Goal: Find specific page/section

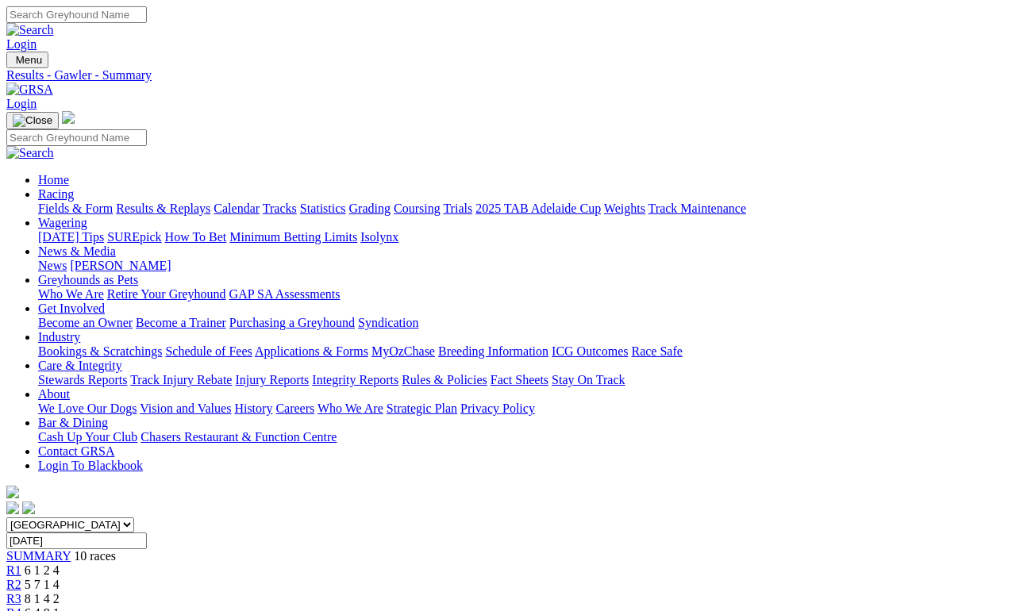
click at [147, 533] on input "Wednesday, 3 Sep 2025" at bounding box center [76, 541] width 141 height 17
type input "[DATE]"
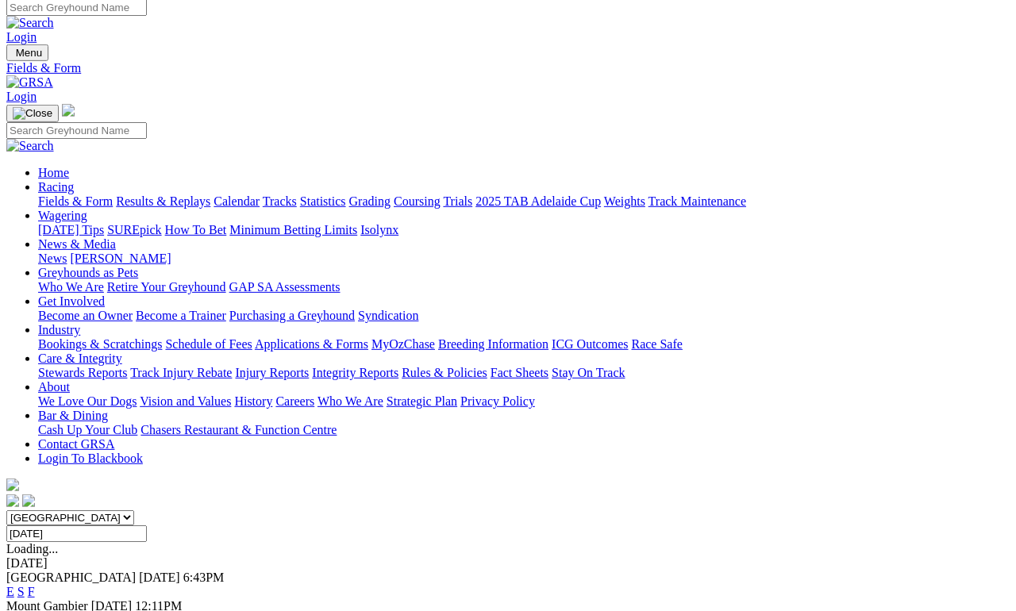
scroll to position [7, 0]
click at [35, 585] on link "F" at bounding box center [31, 591] width 7 height 13
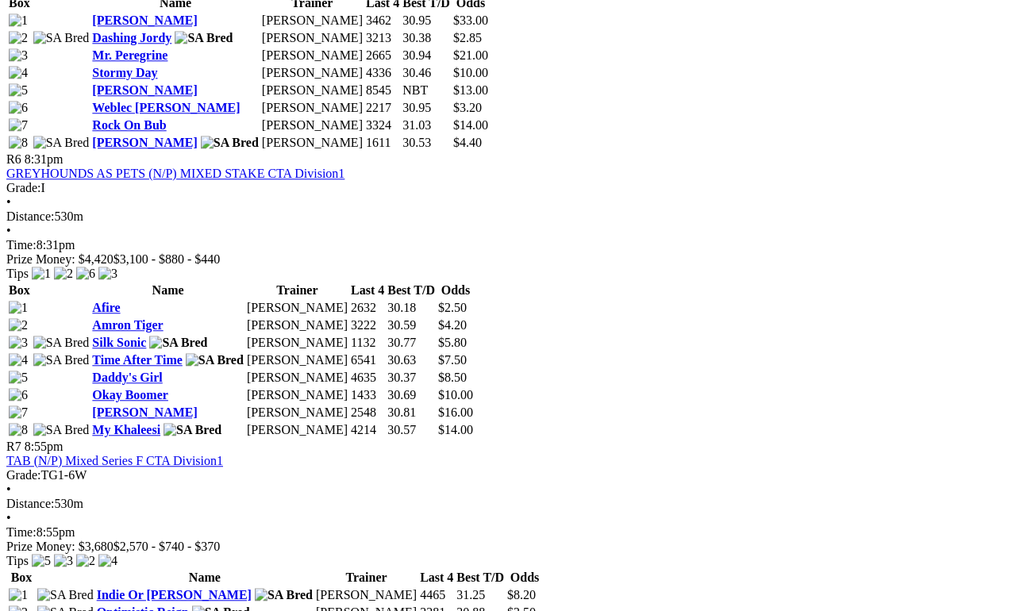
scroll to position [2005, 0]
